Goal: Ask a question: Seek information or help from site administrators or community

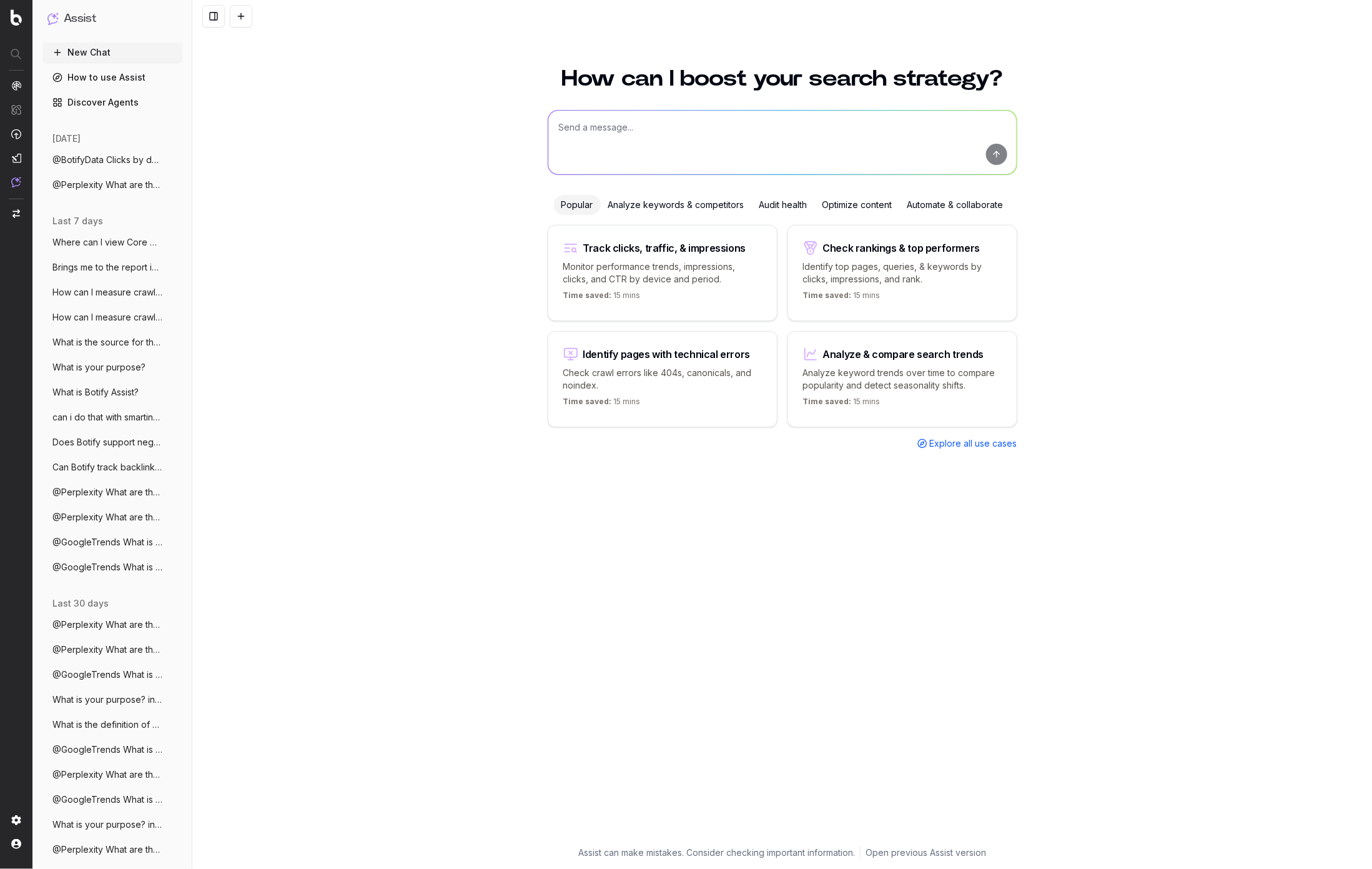
click at [107, 185] on span "@Perplexity What are the trending topics" at bounding box center [107, 184] width 110 height 13
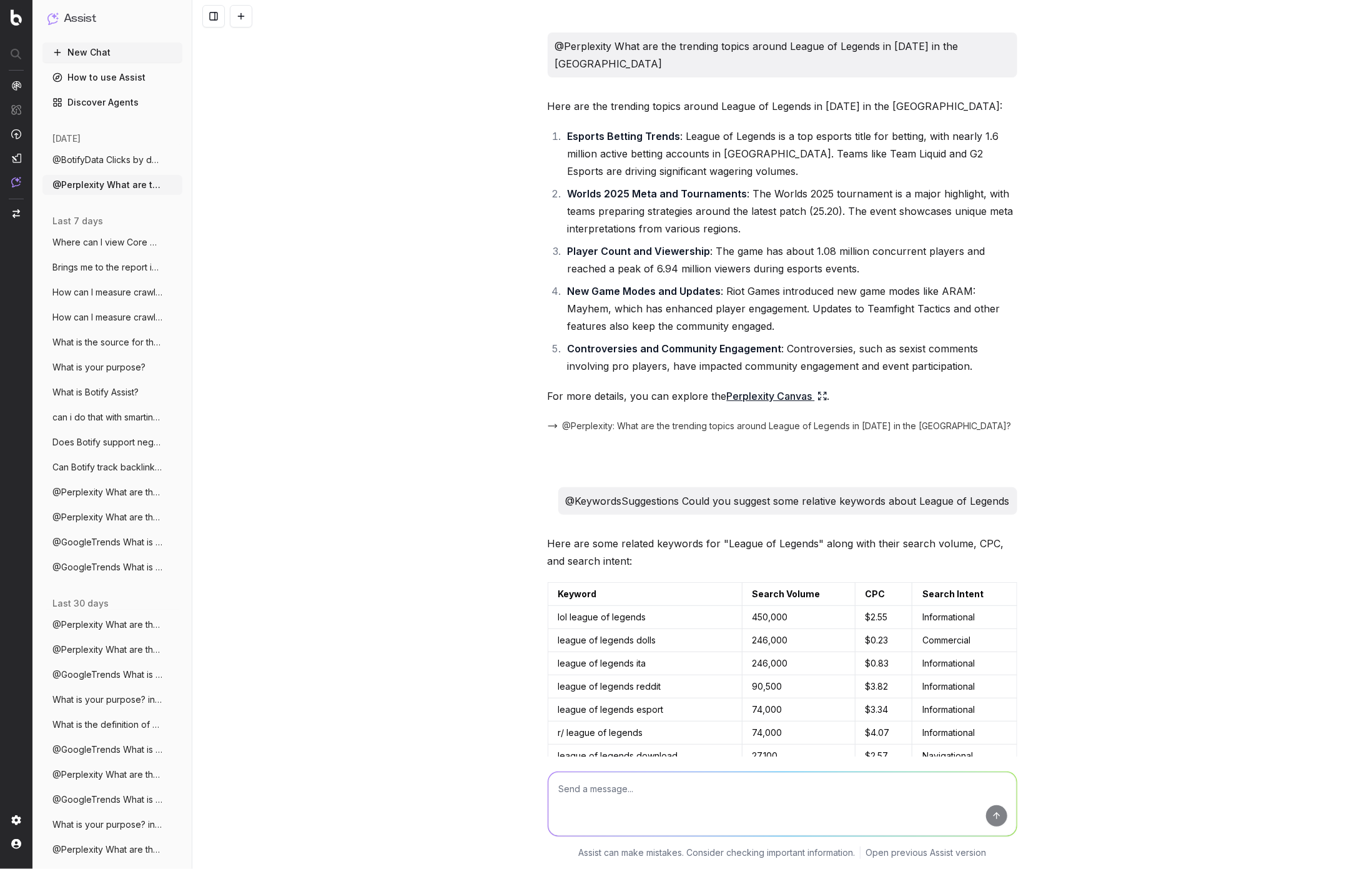
scroll to position [4458, 0]
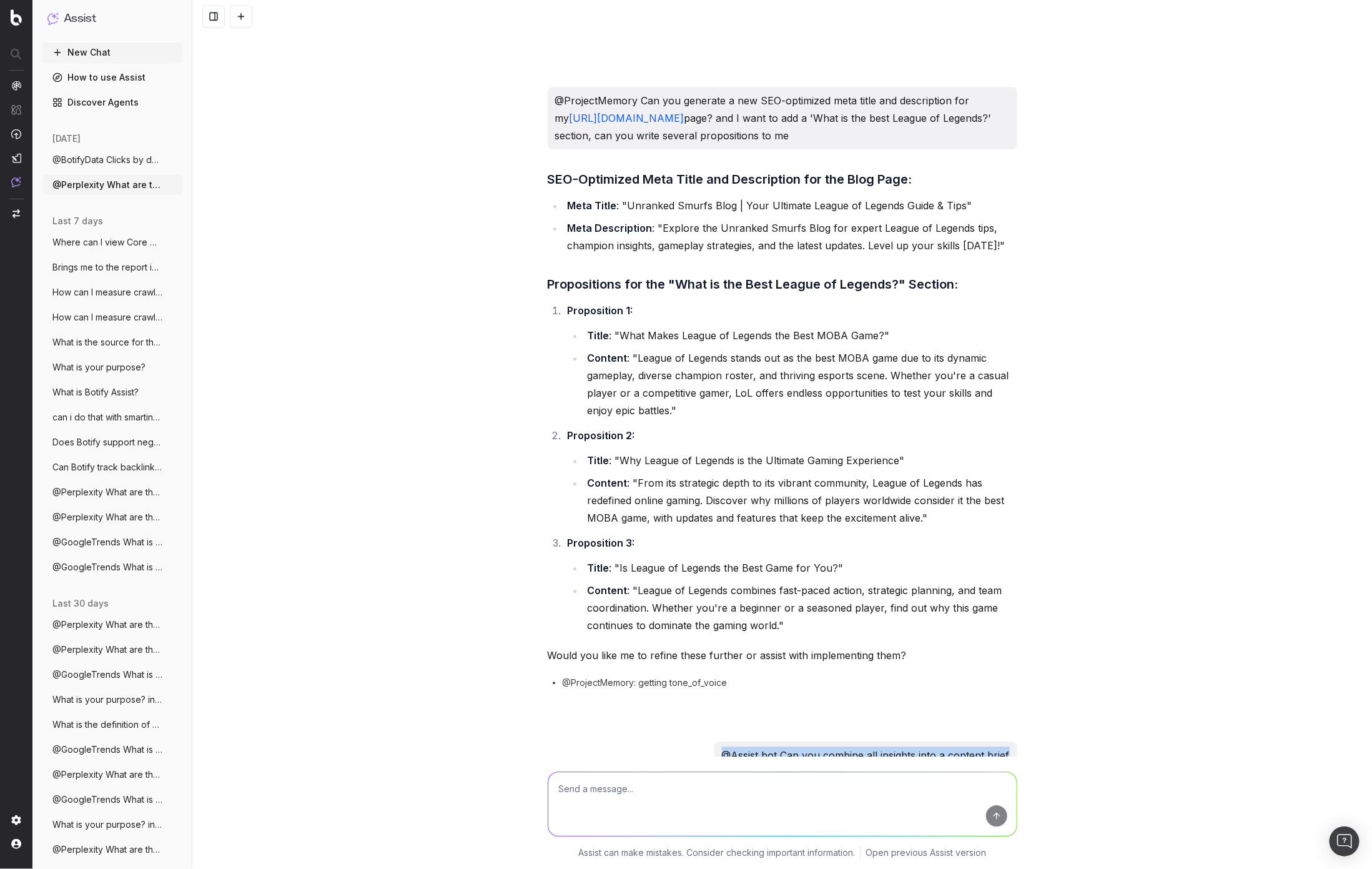
drag, startPoint x: 725, startPoint y: 724, endPoint x: 1010, endPoint y: 720, distance: 285.0
click at [1010, 742] on div "@Assist bot Can you combine all insights into a content brief" at bounding box center [866, 755] width 303 height 28
copy p "@Assist bot Can you combine all insights into a content brief"
click at [780, 795] on textarea at bounding box center [782, 804] width 468 height 64
paste textarea "@Assist bot Can you combine all insights into a content brief"
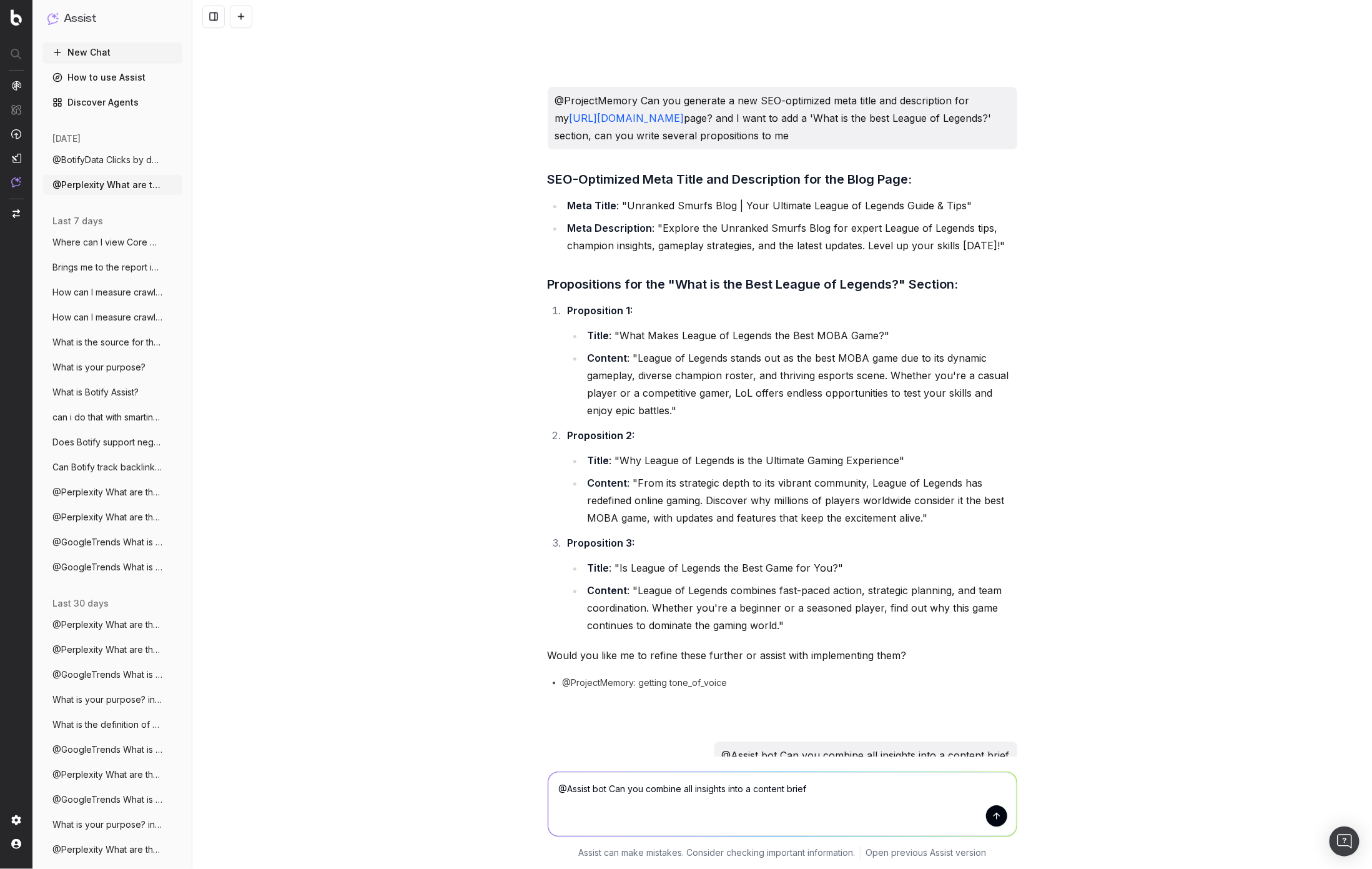
type textarea "@Assist bot Can you combine all insights into a content brief"
click at [995, 816] on button "submit" at bounding box center [997, 816] width 21 height 21
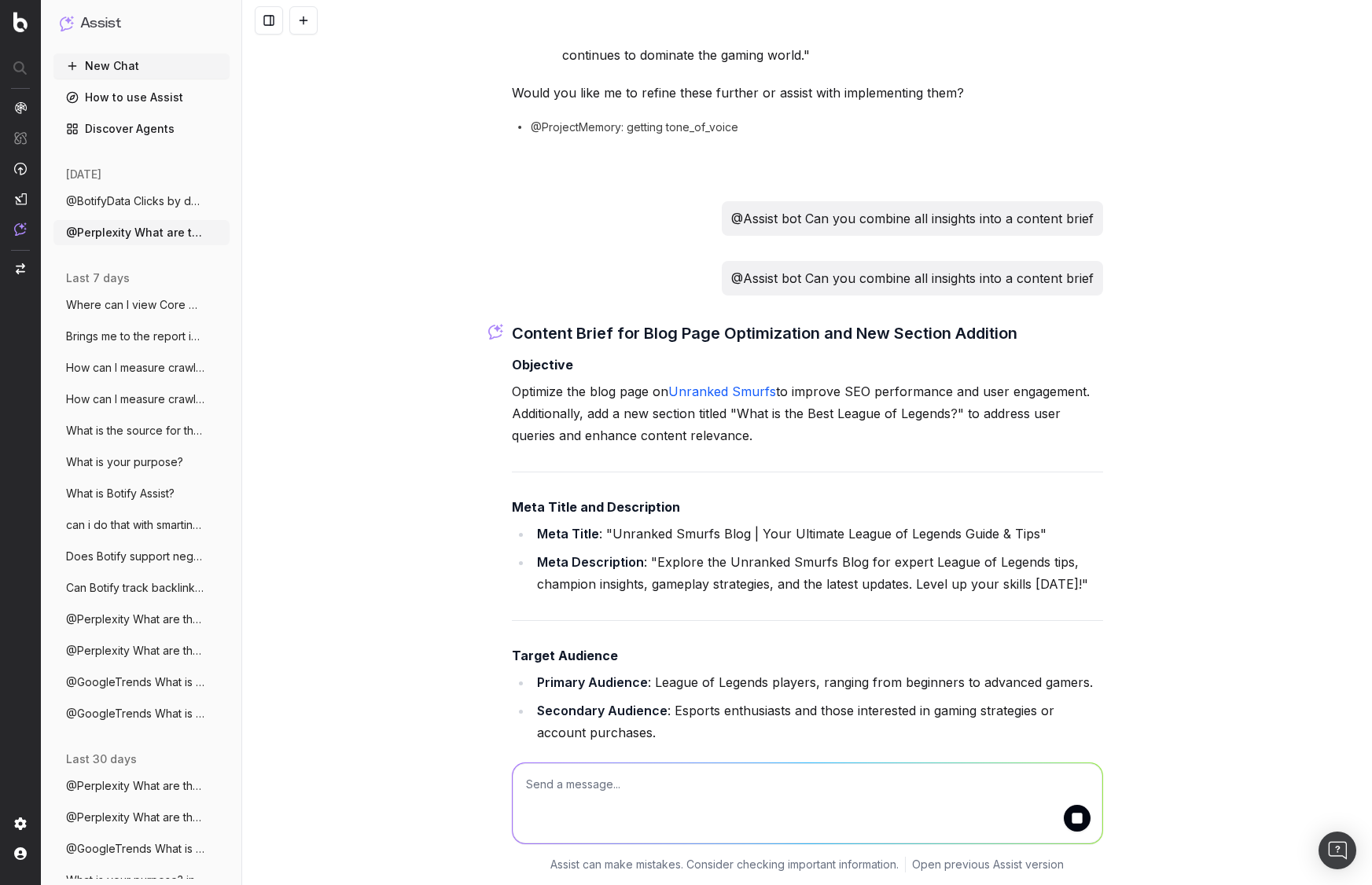
scroll to position [6331, 0]
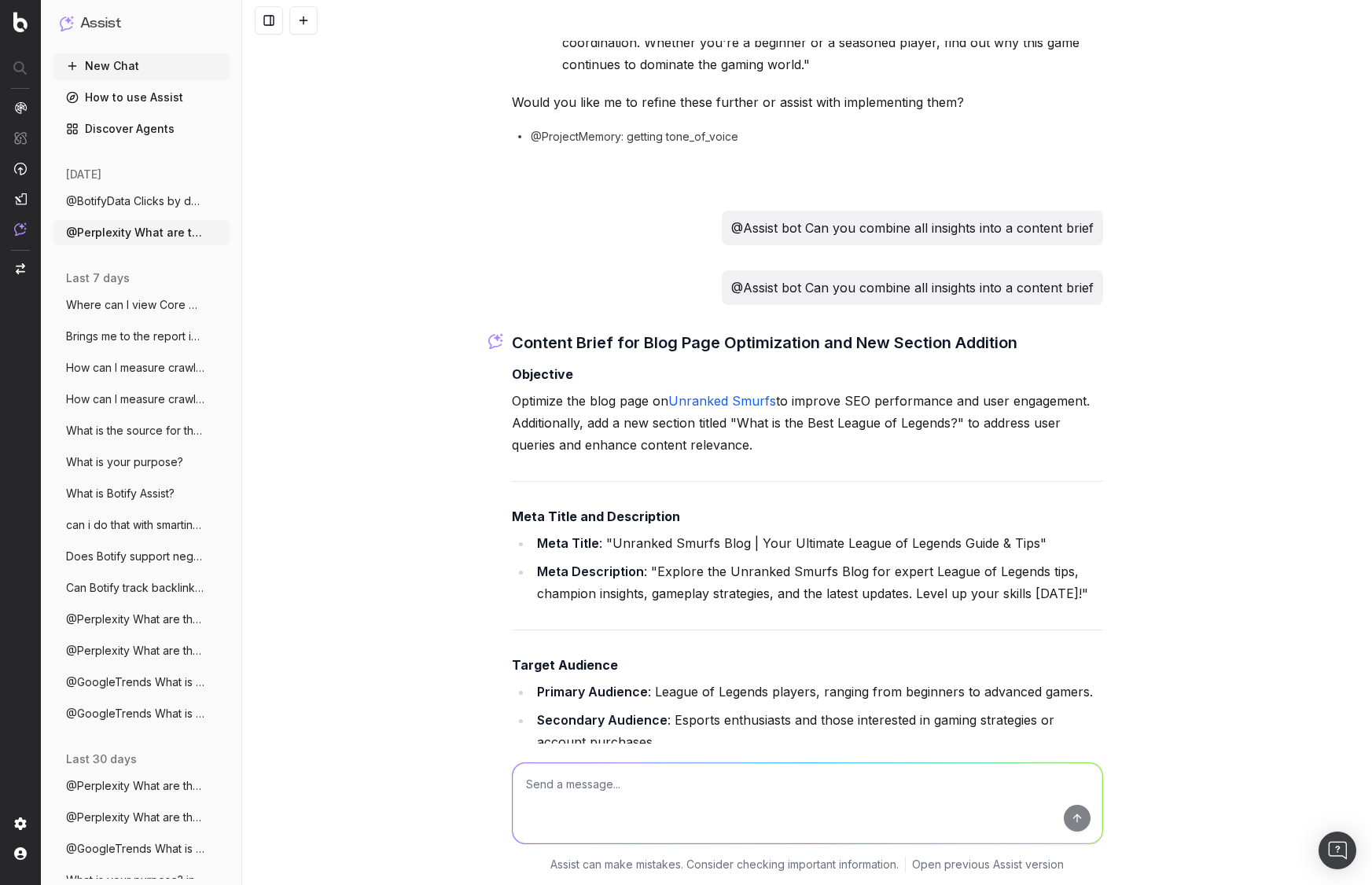
click at [130, 201] on span "@BotifyData Clicks by device from 1st Se" at bounding box center [135, 201] width 139 height 16
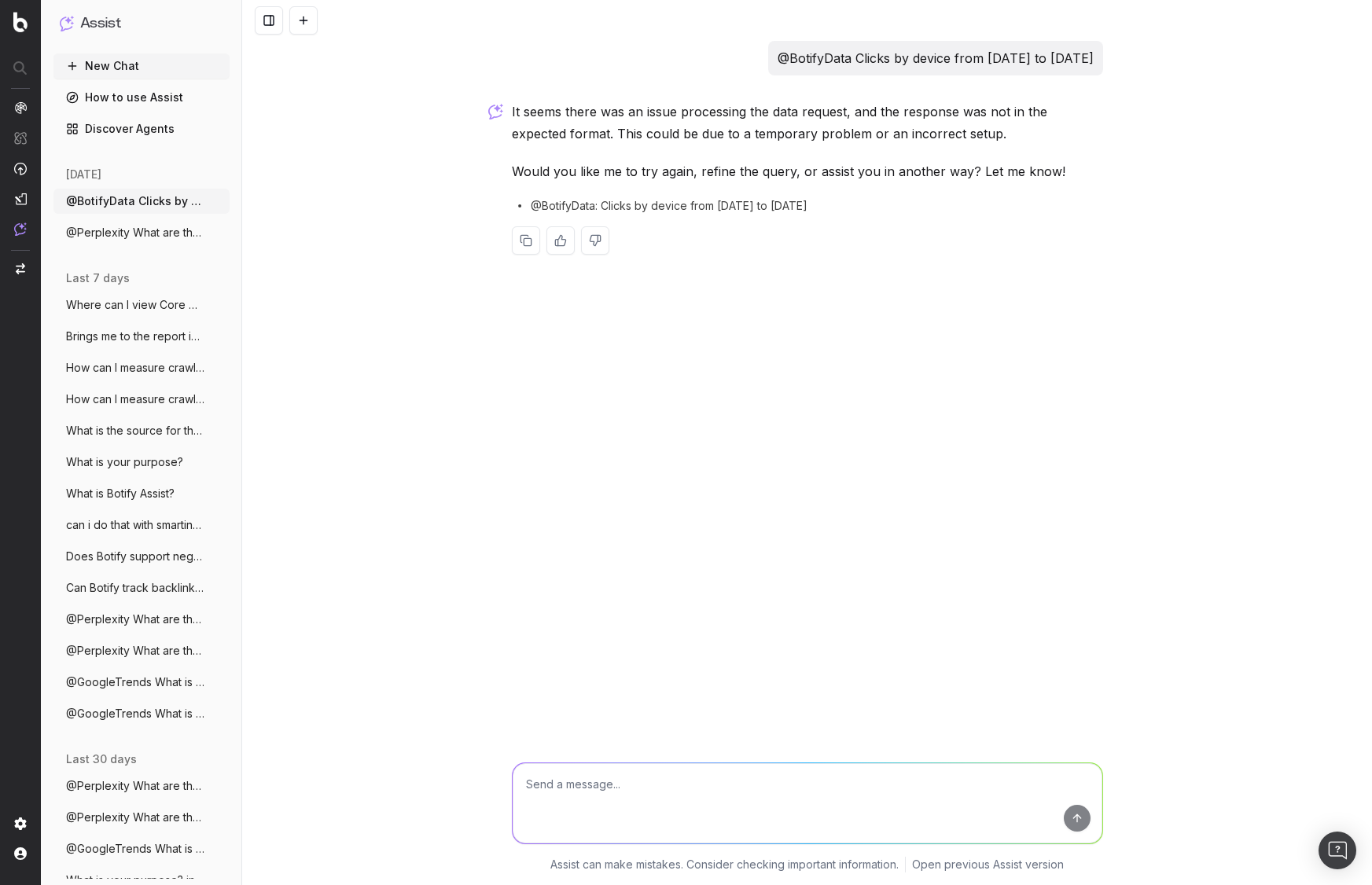
drag, startPoint x: 665, startPoint y: 57, endPoint x: 1093, endPoint y: 61, distance: 428.0
click at [1093, 61] on div "@BotifyData Clicks by device from [DATE] to [DATE]" at bounding box center [935, 57] width 335 height 35
copy p "@BotifyData Clicks by device from [DATE] to [DATE]"
click at [752, 811] on textarea at bounding box center [807, 803] width 589 height 80
paste textarea "@BotifyData Clicks by device from [DATE] to [DATE]"
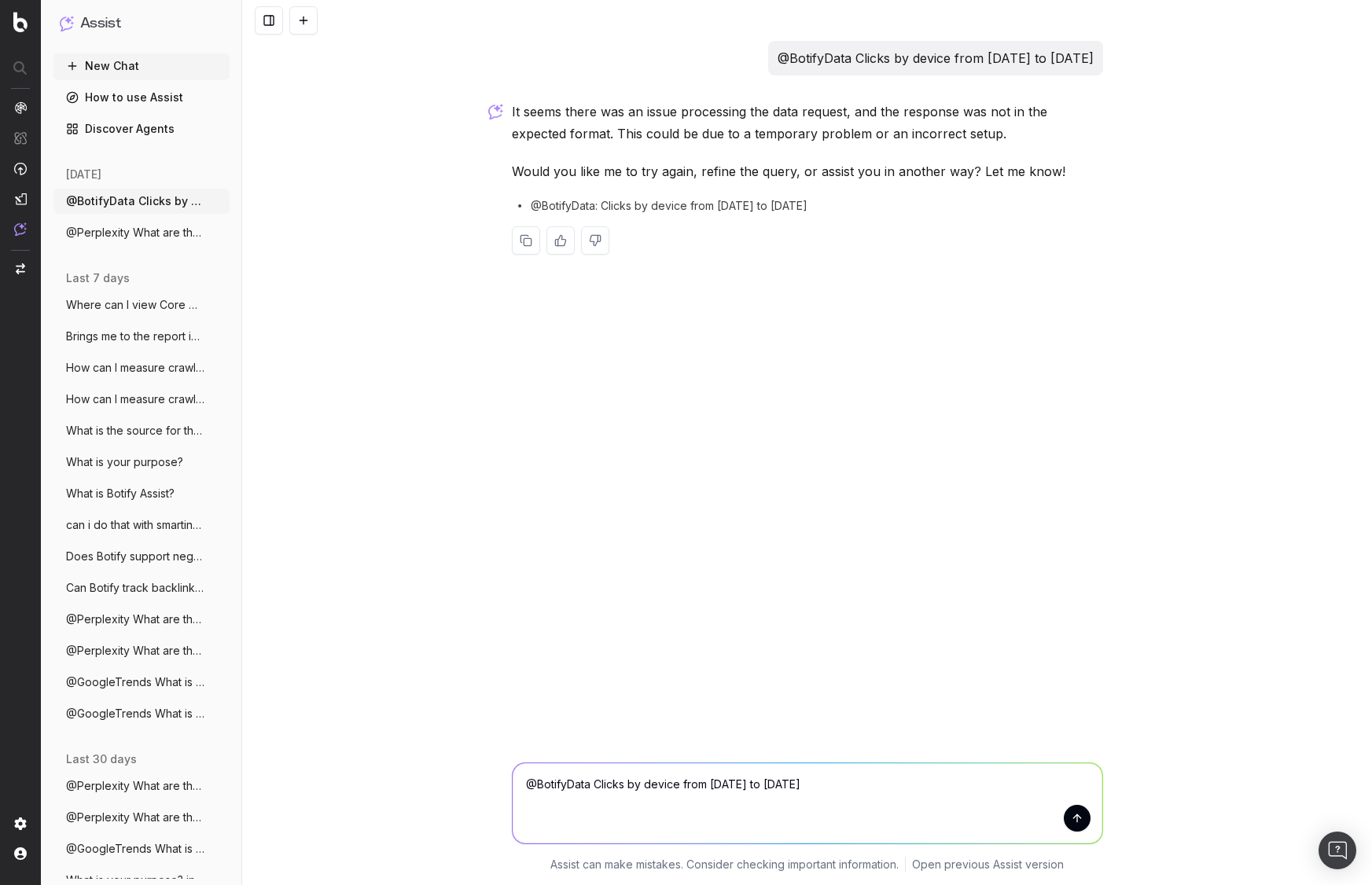
type textarea "@BotifyData Clicks by device from [DATE] to [DATE]"
click at [1077, 824] on button "submit" at bounding box center [1077, 818] width 26 height 26
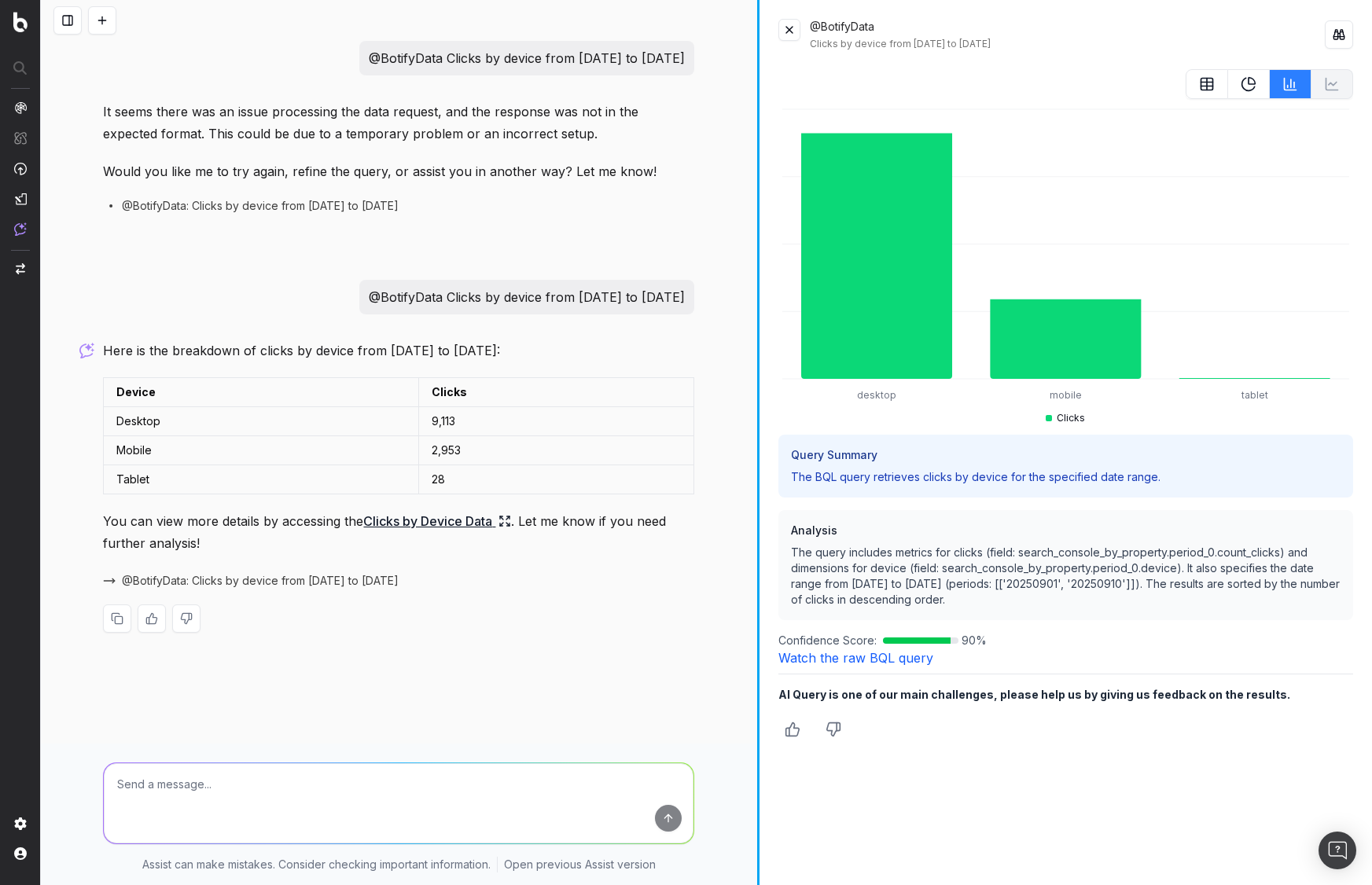
click at [758, 687] on div at bounding box center [758, 442] width 3 height 885
